Goal: Task Accomplishment & Management: Use online tool/utility

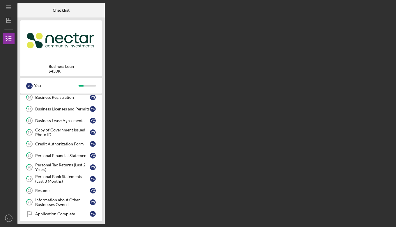
scroll to position [166, 0]
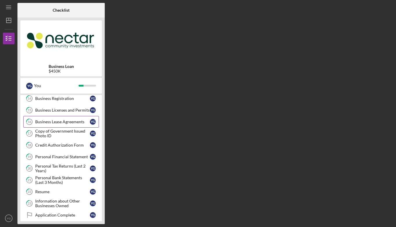
click at [66, 123] on div "Business Lease Agreements" at bounding box center [62, 121] width 55 height 5
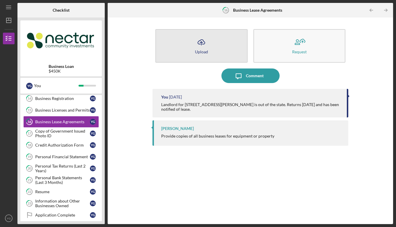
click at [210, 50] on button "Icon/Upload Upload" at bounding box center [201, 45] width 92 height 33
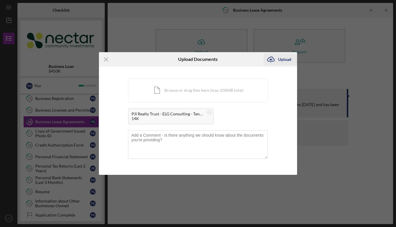
click at [281, 62] on div "Upload" at bounding box center [284, 60] width 13 height 12
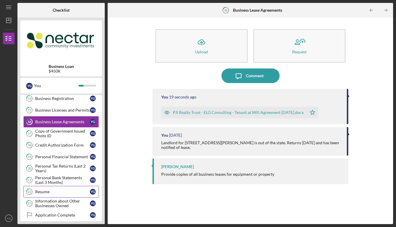
scroll to position [210, 0]
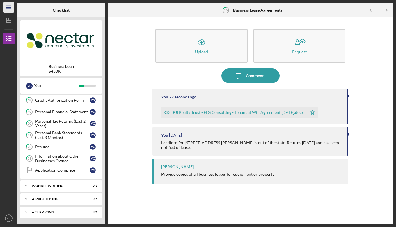
click at [10, 5] on icon "Icon/Menu" at bounding box center [8, 7] width 13 height 13
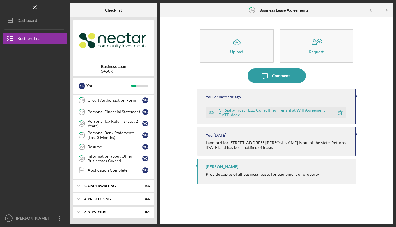
click at [10, 5] on div "Logo-Reversed Created with Sketch. Icon/Menu Close" at bounding box center [35, 7] width 64 height 15
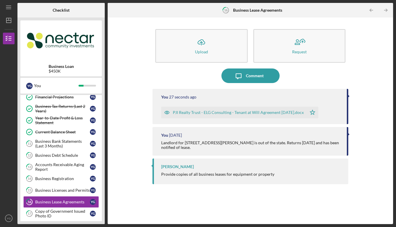
scroll to position [85, 0]
